Goal: Check status: Check status

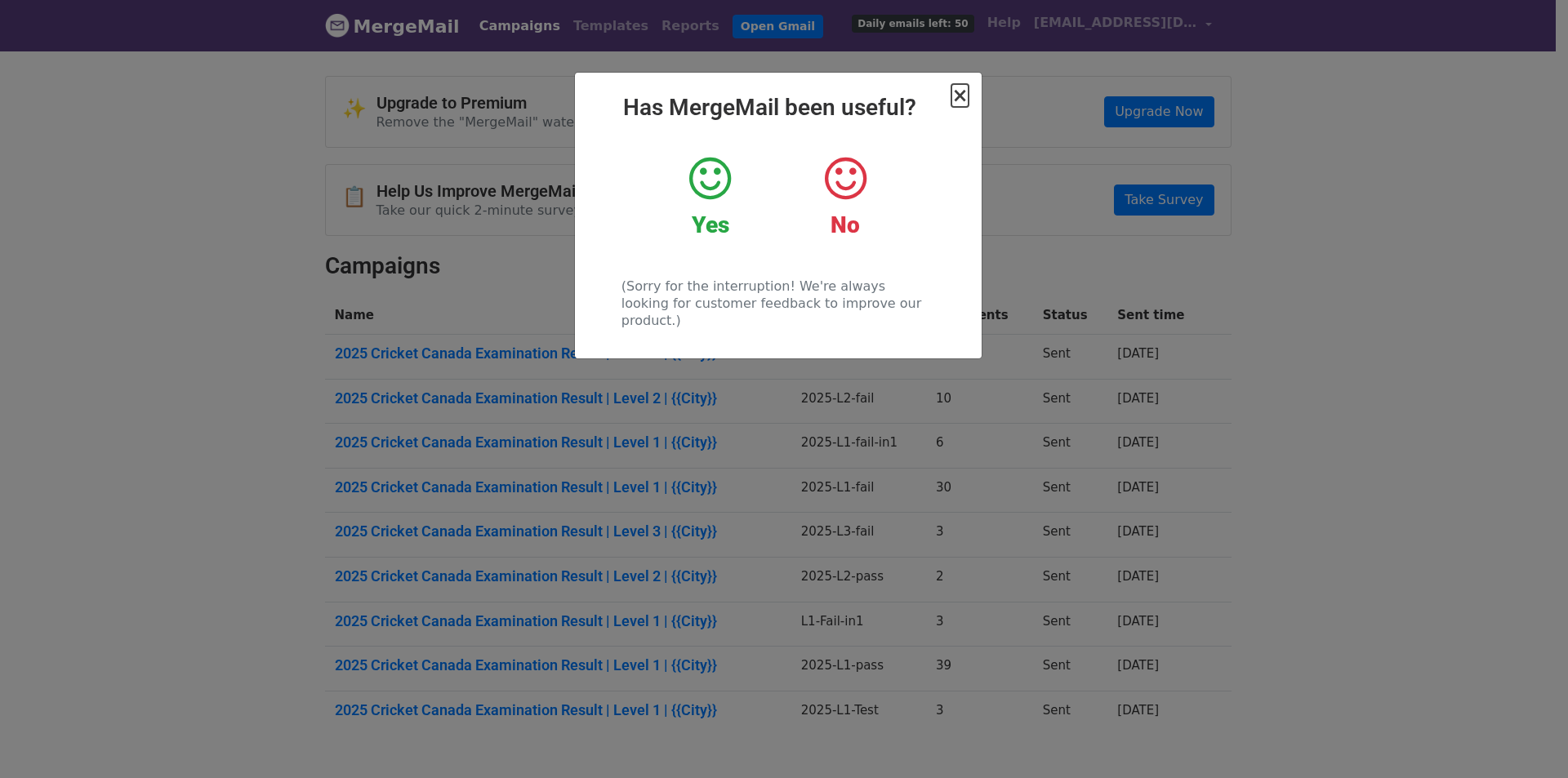
click at [960, 95] on span "×" at bounding box center [959, 95] width 16 height 23
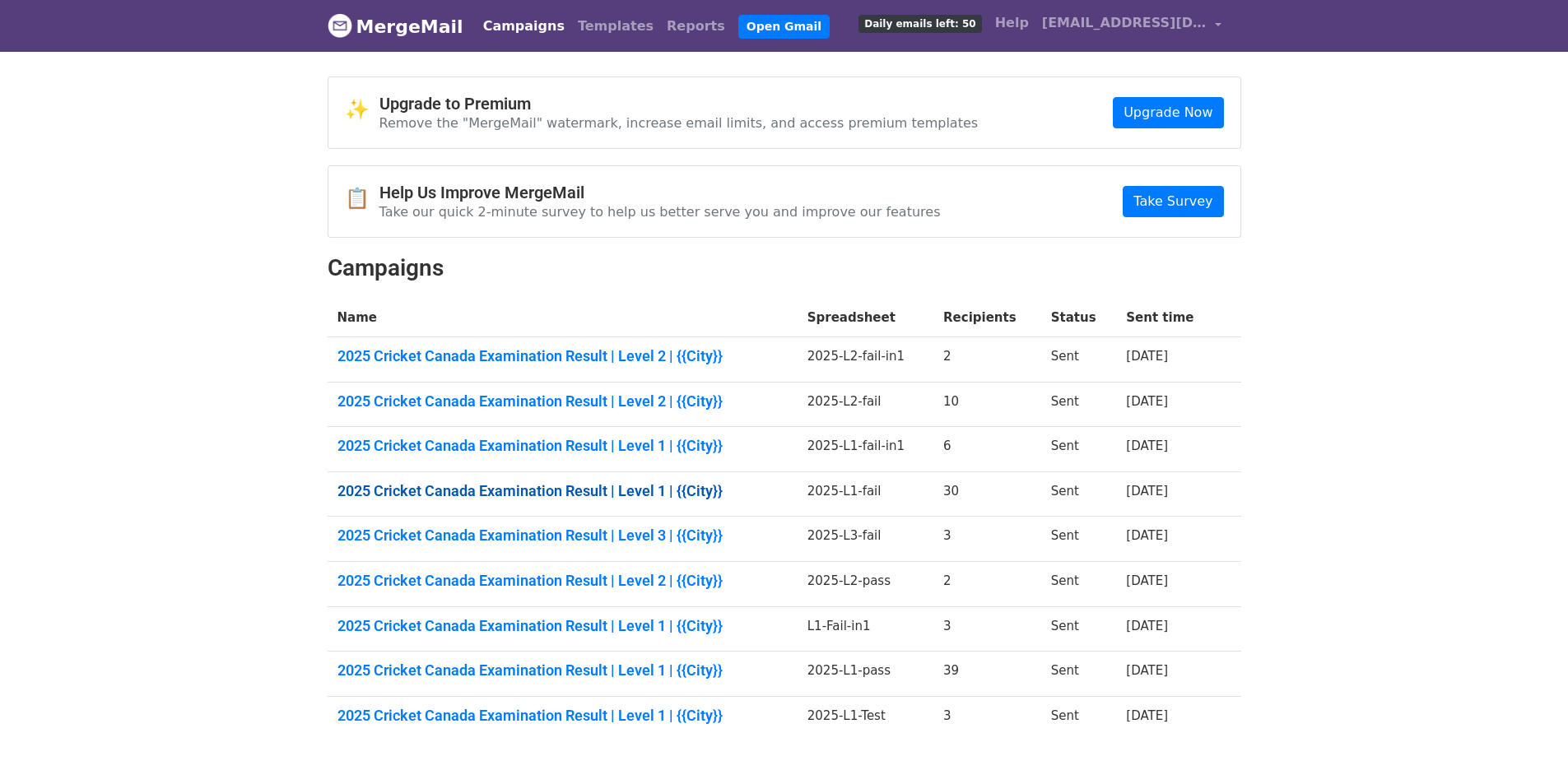
click at [518, 487] on link "2025 Cricket Canada Examination Result | Level 1 | {{City}}" at bounding box center [563, 490] width 450 height 18
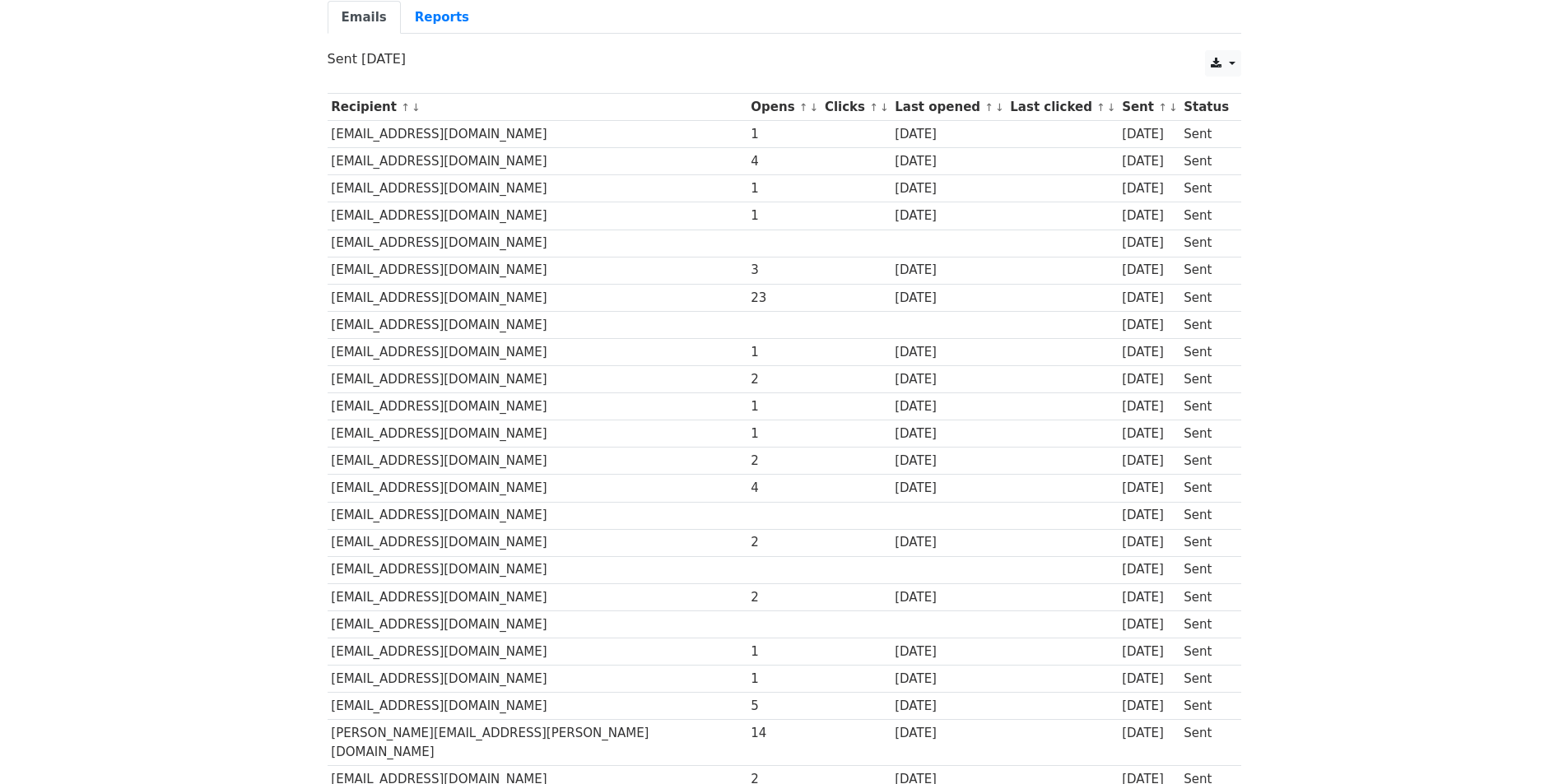
scroll to position [165, 0]
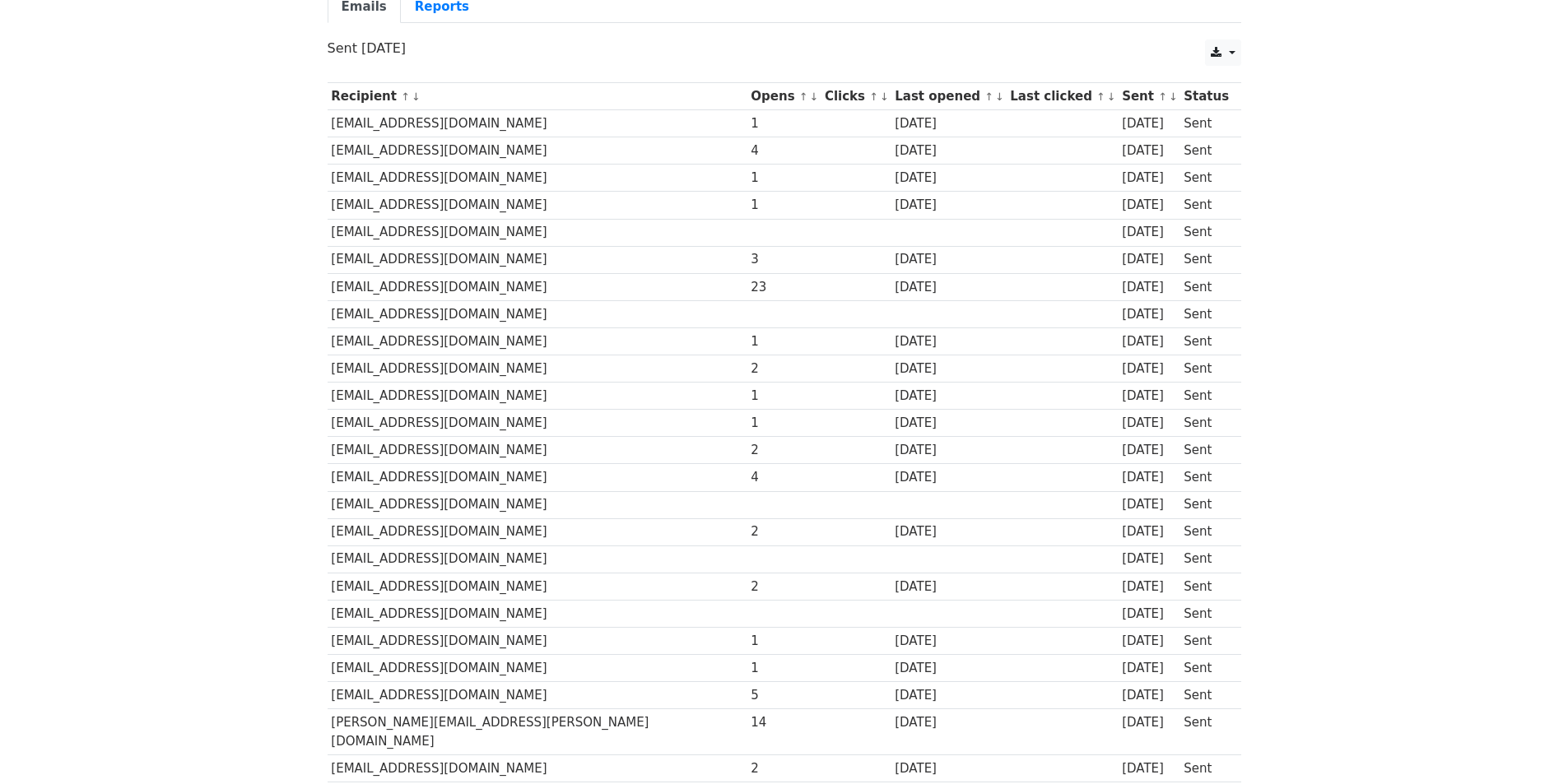
click at [388, 617] on td "reddyanjani333@gmail.com" at bounding box center [537, 613] width 419 height 27
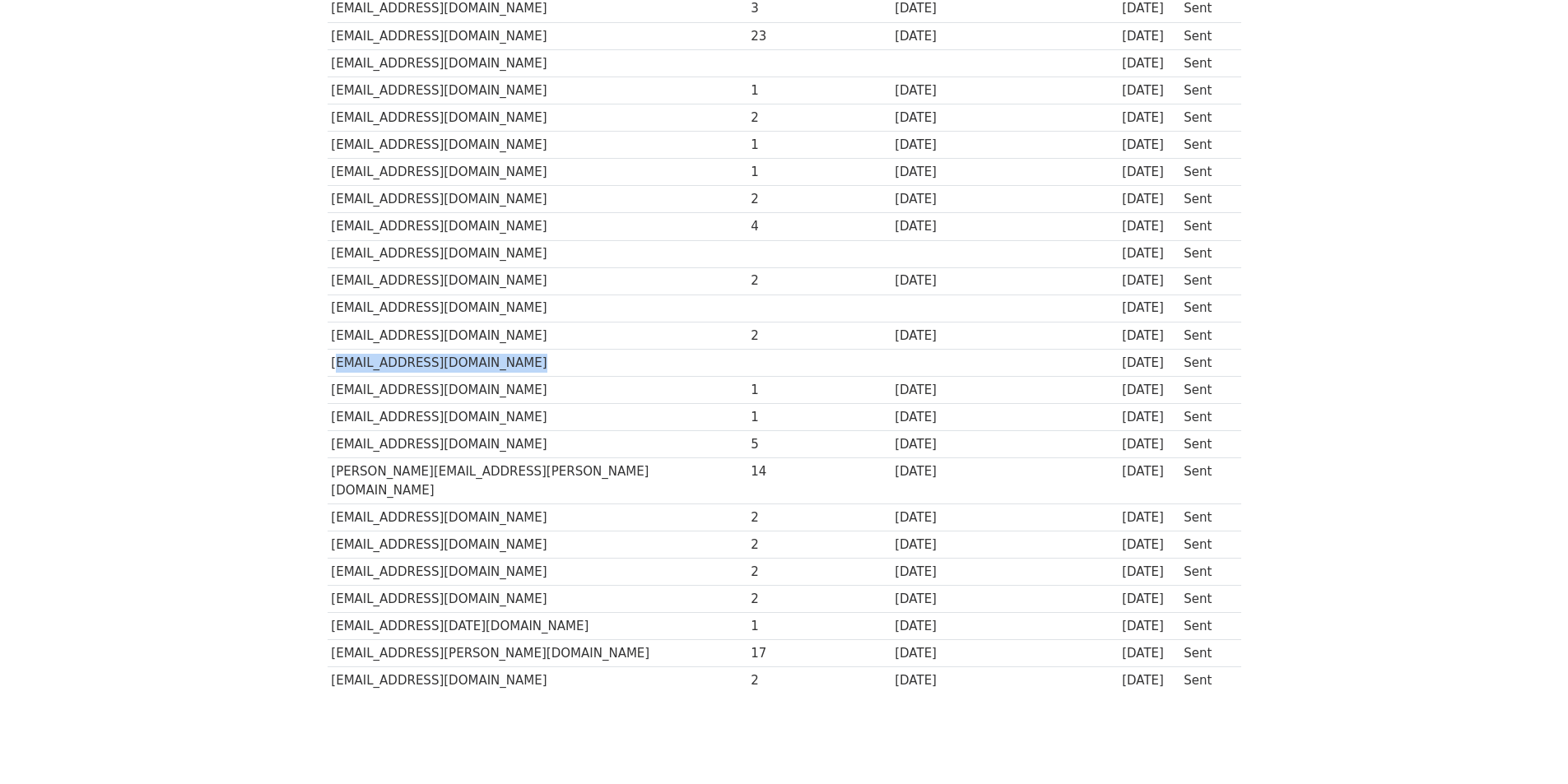
scroll to position [453, 0]
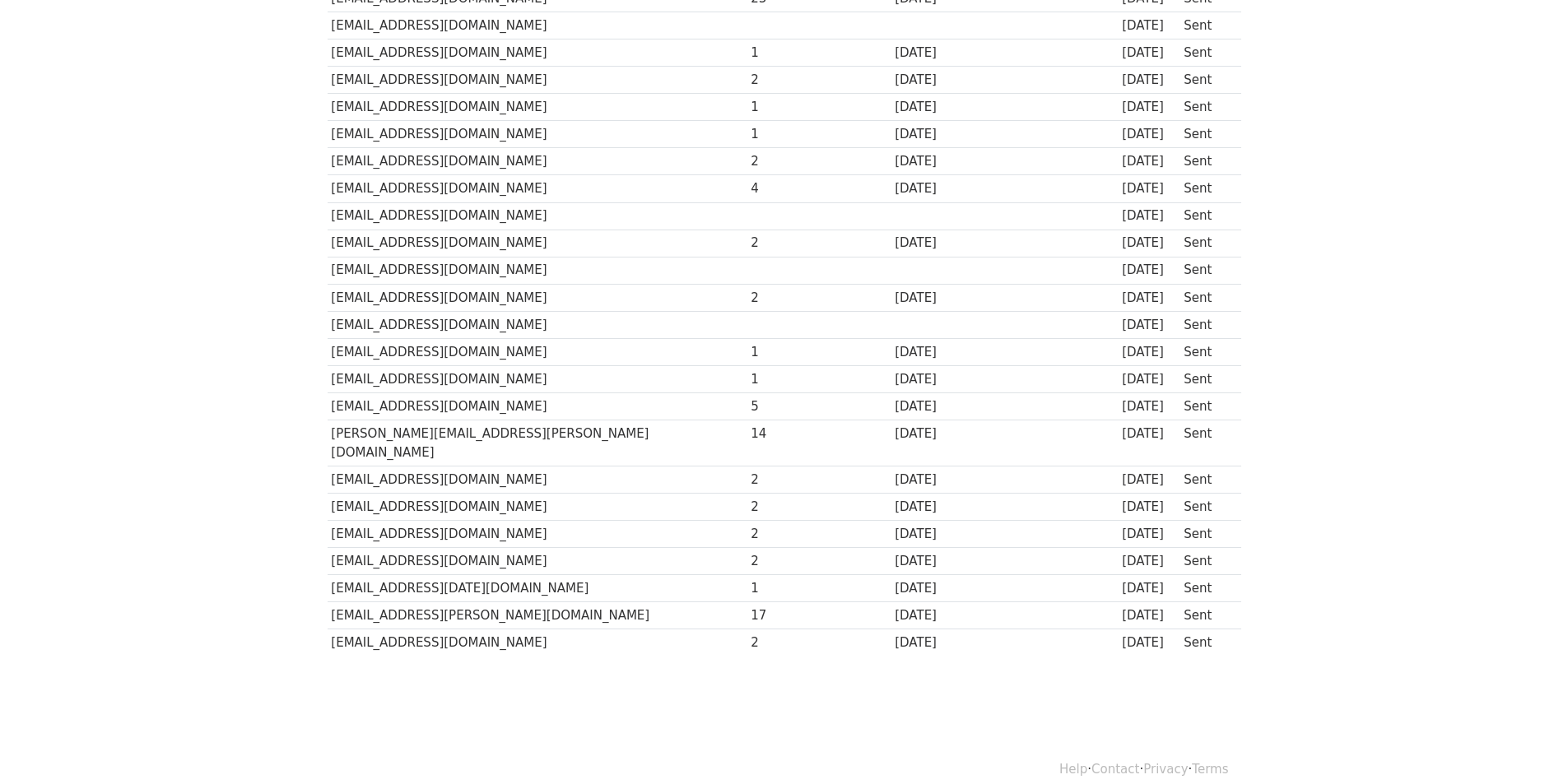
click at [747, 319] on td at bounding box center [784, 325] width 74 height 27
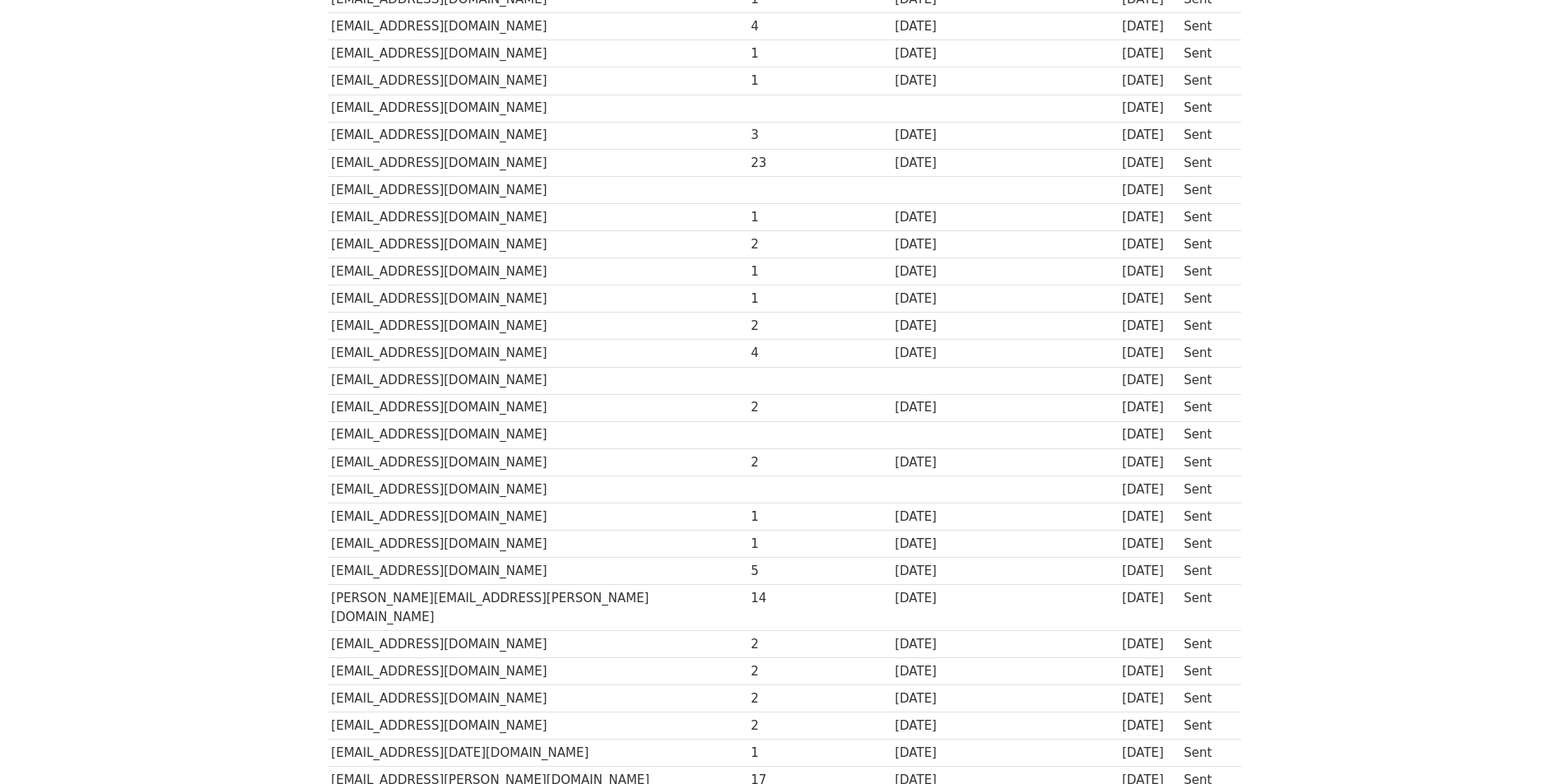
scroll to position [0, 0]
